Goal: Task Accomplishment & Management: Manage account settings

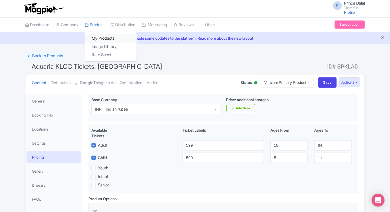
click at [94, 39] on link "My Products" at bounding box center [110, 38] width 51 height 8
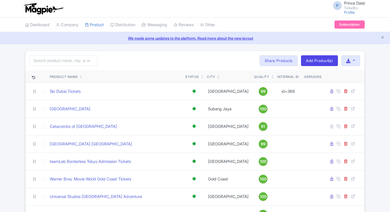
click at [58, 59] on div "Search Bulk Actions [GEOGRAPHIC_DATA] Add to Collection Share Products Add to C…" at bounding box center [194, 60] width 339 height 19
click at [58, 59] on input "search" at bounding box center [64, 61] width 68 height 10
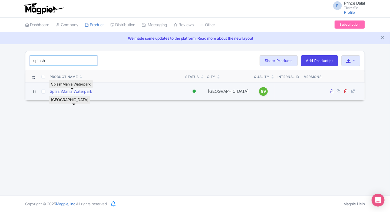
type input "splash"
click at [79, 92] on link "SplashMania Waterpark" at bounding box center [71, 92] width 42 height 6
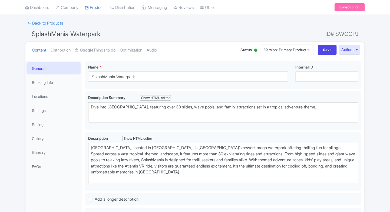
click at [93, 51] on strong "Google" at bounding box center [87, 50] width 14 height 6
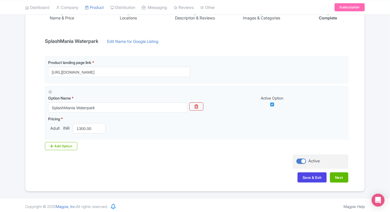
scroll to position [101, 0]
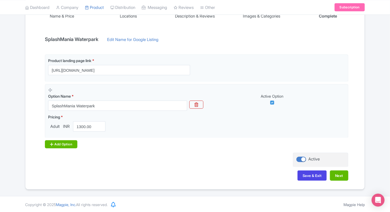
click at [57, 142] on div "Add Option" at bounding box center [61, 145] width 32 height 8
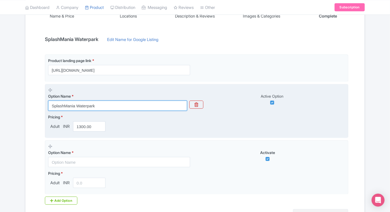
click at [110, 104] on input "SplashMania Waterpark" at bounding box center [117, 106] width 139 height 10
paste input "Adventure Waterpark Tickets"
type input "SplashMania Adventure Waterpark Tickets"
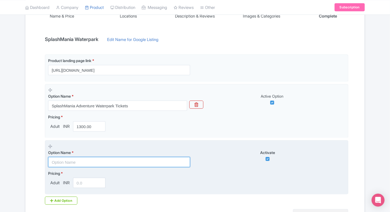
drag, startPoint x: 63, startPoint y: 159, endPoint x: 67, endPoint y: 168, distance: 8.9
click at [63, 159] on input "text" at bounding box center [119, 162] width 142 height 10
paste input "SplashMania Family Package (2 Adults + 1 Child)"
type input "SplashMania Family Package (2 Adults + 1 Child)"
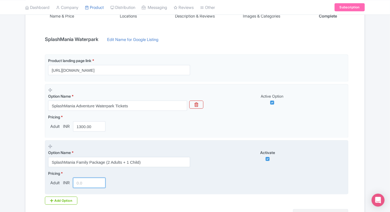
click at [84, 178] on input "number" at bounding box center [89, 183] width 32 height 10
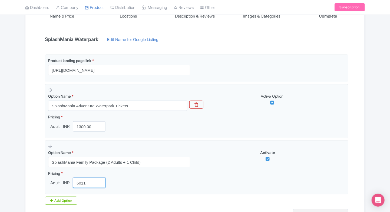
type input "6011"
click at [14, 164] on div "← Back to Products SplashMania Waterpark ID# SWCGPJ Content Distribution Google…" at bounding box center [195, 97] width 390 height 297
click at [17, 158] on div "← Back to Products SplashMania Waterpark ID# SWCGPJ Content Distribution Google…" at bounding box center [195, 97] width 390 height 297
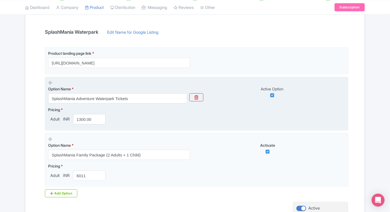
scroll to position [110, 0]
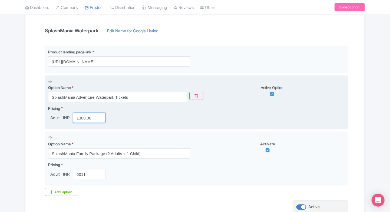
click at [82, 115] on input "1300.00" at bounding box center [89, 118] width 32 height 10
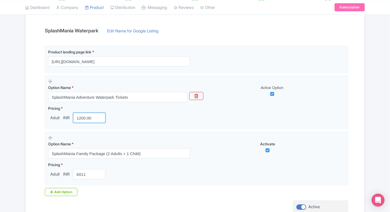
type input "1200.00"
click at [30, 134] on div "Name & Price Locations Description & Reviews Images & Categories Complete Splas…" at bounding box center [195, 110] width 332 height 247
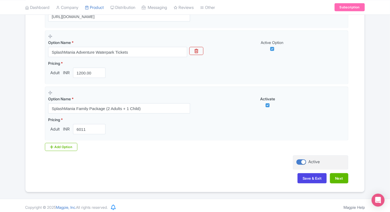
scroll to position [158, 0]
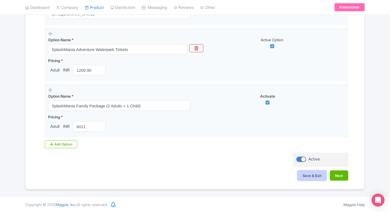
click at [311, 174] on button "Save & Exit" at bounding box center [311, 176] width 29 height 10
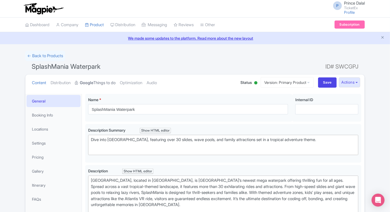
click at [110, 83] on link "Google Things to do" at bounding box center [95, 83] width 41 height 17
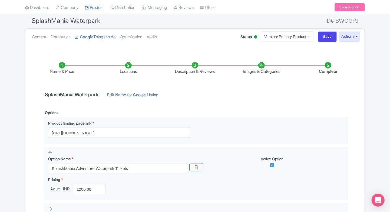
scroll to position [44, 0]
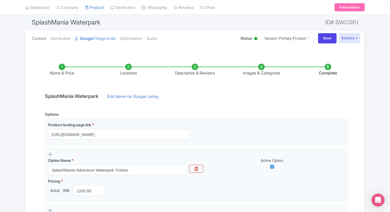
click at [42, 39] on link "Content" at bounding box center [39, 38] width 14 height 17
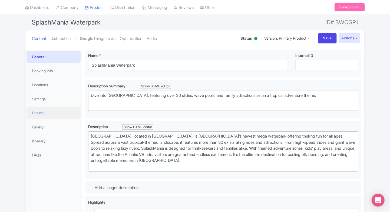
click at [47, 112] on link "Pricing" at bounding box center [53, 113] width 54 height 12
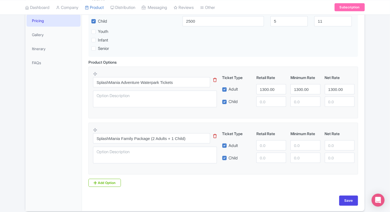
scroll to position [137, 0]
click at [266, 149] on input "number" at bounding box center [271, 145] width 30 height 10
type input "0"
type input "6011"
click at [262, 159] on input "number" at bounding box center [271, 158] width 30 height 10
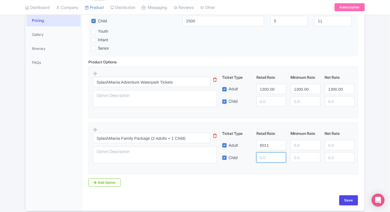
paste input "6011"
type input "6011"
paste input "6011"
click at [304, 147] on input "number" at bounding box center [305, 145] width 30 height 10
type input "6011"
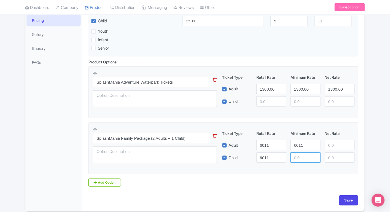
paste input "6011"
click at [301, 156] on input "number" at bounding box center [305, 158] width 30 height 10
type input "6011"
paste input "6011"
click at [333, 147] on input "number" at bounding box center [340, 145] width 30 height 10
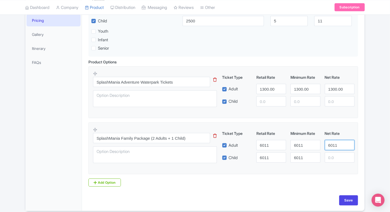
type input "6011"
paste input "6011"
click at [334, 158] on input "number" at bounding box center [340, 158] width 30 height 10
type input "6011"
click at [264, 92] on input "1300.00" at bounding box center [271, 89] width 30 height 10
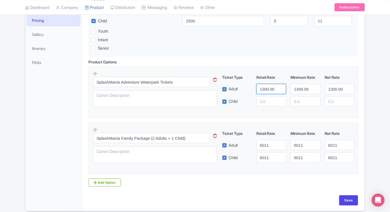
click at [264, 92] on input "1300.00" at bounding box center [271, 89] width 30 height 10
click at [264, 100] on input "number" at bounding box center [271, 101] width 30 height 10
paste input "1300.00"
type input "1300.00"
paste input "1300.00"
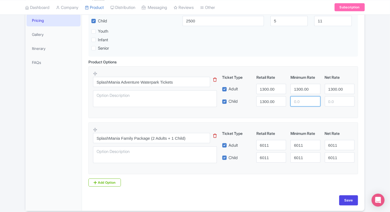
click at [296, 102] on input "number" at bounding box center [305, 101] width 30 height 10
type input "1300.00"
paste input "1300.00"
click at [337, 104] on input "number" at bounding box center [340, 101] width 30 height 10
type input "1300.00"
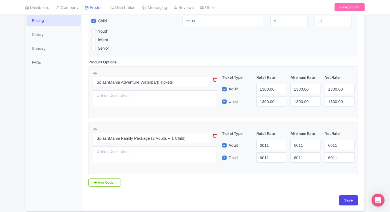
click at [68, 110] on div "General Booking Info Locations Settings Pricing Gallery Itinerary FAQs" at bounding box center [53, 84] width 56 height 254
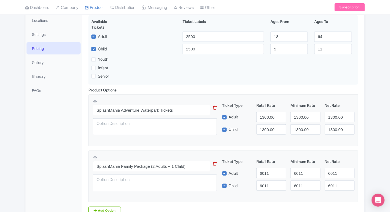
scroll to position [159, 0]
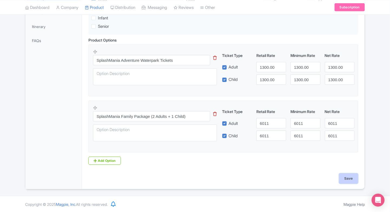
click at [345, 176] on input "Save" at bounding box center [348, 179] width 19 height 10
type input "Saving..."
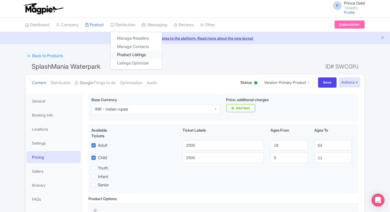
click at [117, 54] on link "Product Listings" at bounding box center [136, 55] width 51 height 8
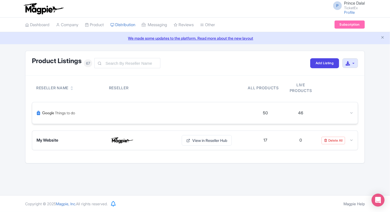
click at [73, 118] on img at bounding box center [55, 113] width 39 height 13
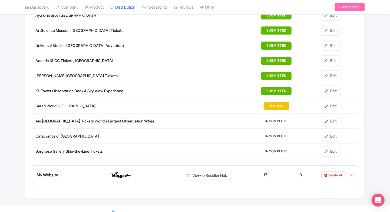
scroll to position [734, 0]
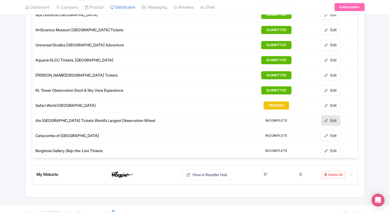
click at [339, 115] on link "Edit" at bounding box center [330, 120] width 19 height 11
